Goal: Transaction & Acquisition: Purchase product/service

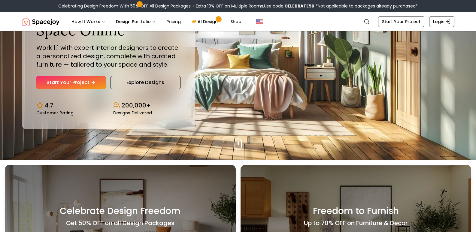
click at [71, 82] on link "Start Your Project" at bounding box center [70, 82] width 69 height 13
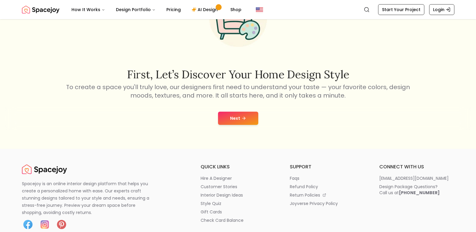
scroll to position [90, 0]
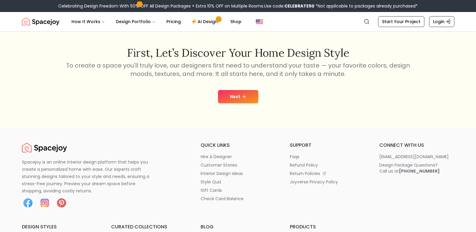
click at [238, 93] on button "Next" at bounding box center [238, 96] width 40 height 13
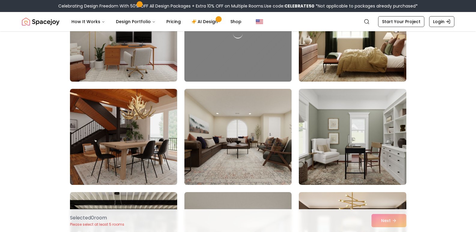
scroll to position [150, 0]
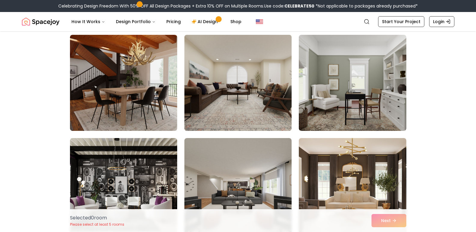
click at [242, 52] on img at bounding box center [238, 82] width 113 height 101
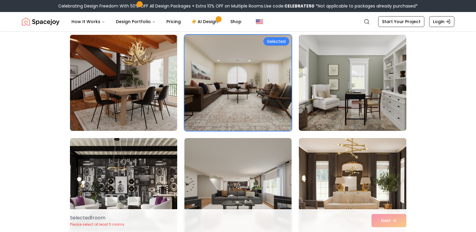
click at [370, 184] on img at bounding box center [352, 186] width 113 height 101
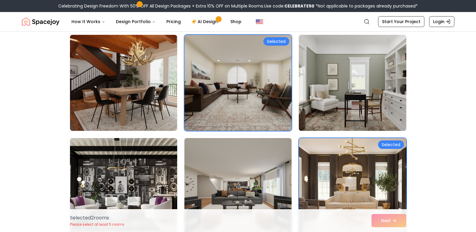
click at [342, 115] on img at bounding box center [352, 82] width 113 height 101
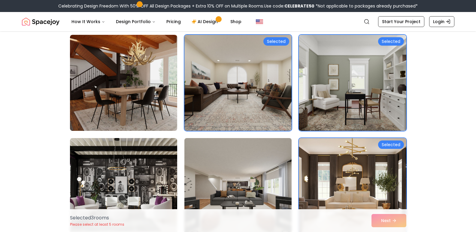
click at [271, 150] on img at bounding box center [238, 186] width 113 height 101
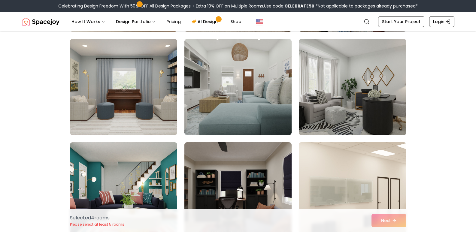
scroll to position [481, 0]
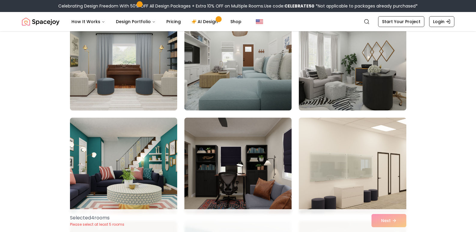
click at [338, 151] on img at bounding box center [352, 165] width 113 height 101
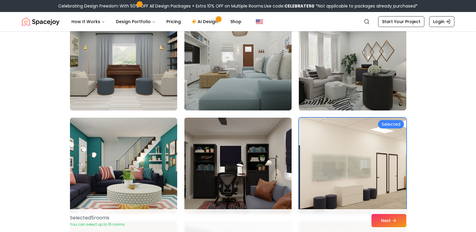
click at [278, 142] on img at bounding box center [238, 165] width 113 height 101
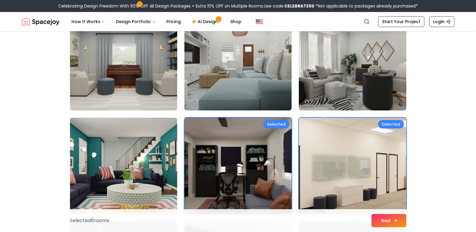
click at [382, 217] on button "Next" at bounding box center [389, 220] width 35 height 13
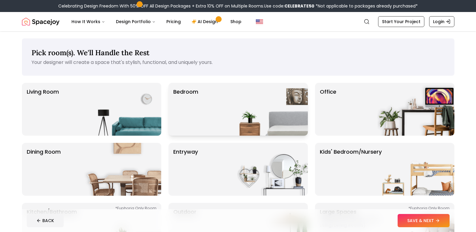
click at [276, 103] on img at bounding box center [269, 109] width 77 height 53
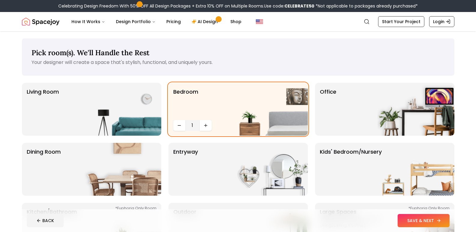
click at [413, 222] on button "SAVE & NEXT" at bounding box center [424, 220] width 52 height 13
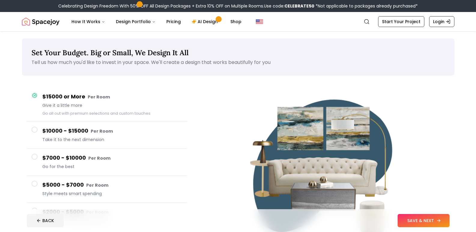
click at [410, 222] on button "SAVE & NEXT" at bounding box center [424, 220] width 52 height 13
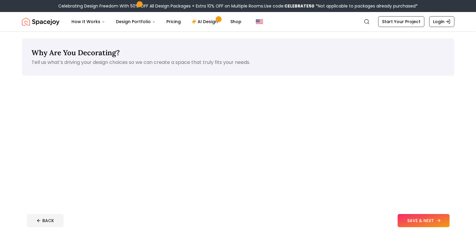
click at [409, 219] on button "SAVE & NEXT" at bounding box center [424, 220] width 52 height 13
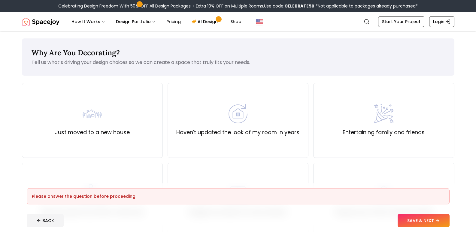
click at [317, 189] on div "Please answer the question before proceeding" at bounding box center [238, 196] width 423 height 16
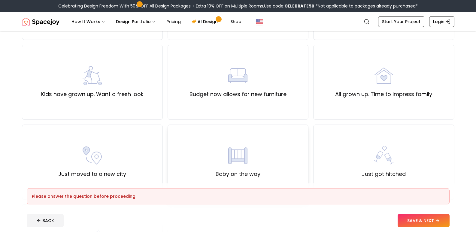
scroll to position [180, 0]
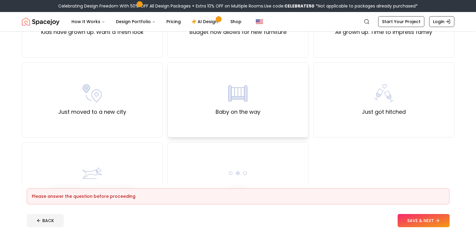
click at [247, 67] on div "Baby on the way" at bounding box center [238, 100] width 141 height 75
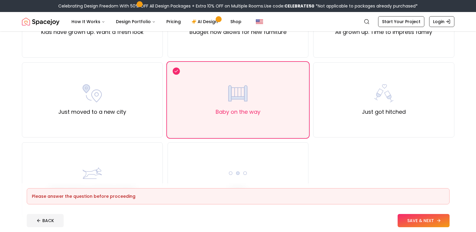
click at [423, 218] on button "SAVE & NEXT" at bounding box center [424, 220] width 52 height 13
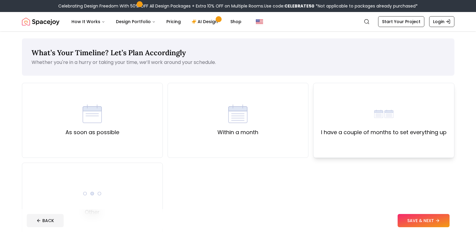
click at [366, 119] on div "I have a couple of months to set everything up" at bounding box center [384, 120] width 126 height 32
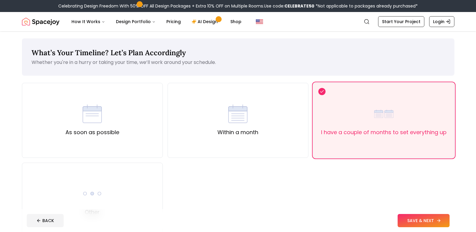
click at [413, 220] on button "SAVE & NEXT" at bounding box center [424, 220] width 52 height 13
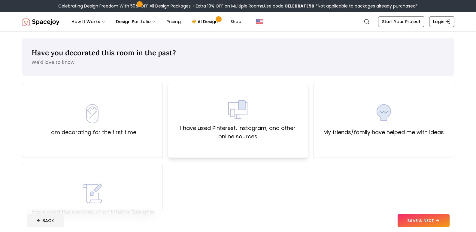
click at [248, 118] on img at bounding box center [237, 109] width 19 height 19
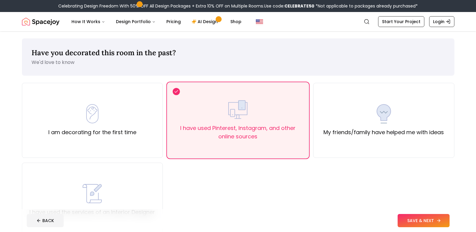
click at [420, 221] on button "SAVE & NEXT" at bounding box center [424, 220] width 52 height 13
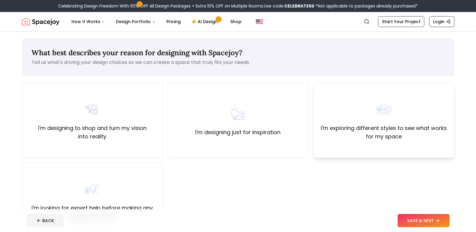
click at [347, 142] on div "I'm exploring different styles to see what works for my space" at bounding box center [383, 120] width 141 height 75
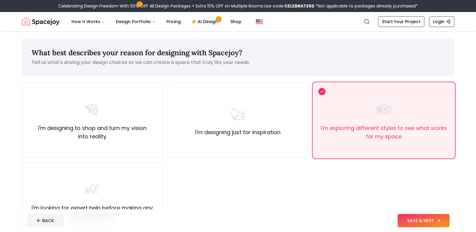
click at [411, 219] on button "SAVE & NEXT" at bounding box center [424, 220] width 52 height 13
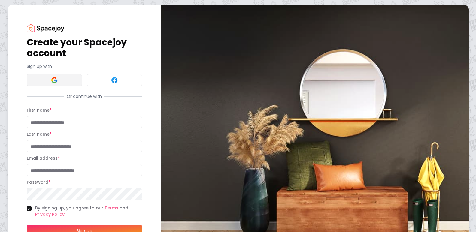
click at [63, 83] on button at bounding box center [54, 80] width 55 height 12
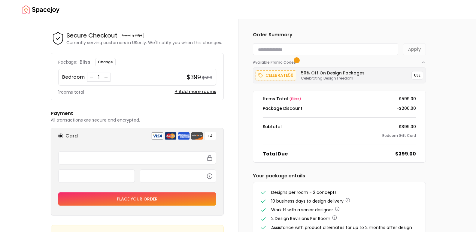
click at [277, 53] on input at bounding box center [325, 49] width 145 height 12
paste input "*********"
type input "*********"
click at [416, 50] on button "Apply" at bounding box center [414, 49] width 23 height 12
